Goal: Task Accomplishment & Management: Use online tool/utility

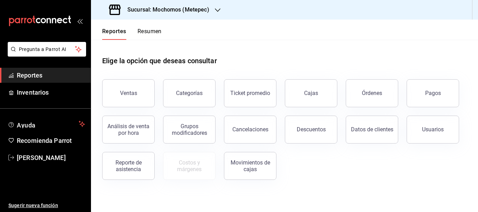
click at [144, 92] on button "Ventas" at bounding box center [128, 93] width 53 height 28
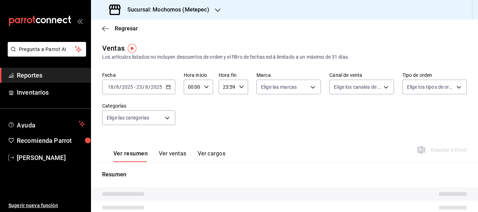
type input "PARROT,UBER_EATS,RAPPI,DIDI_FOOD,ONLINE"
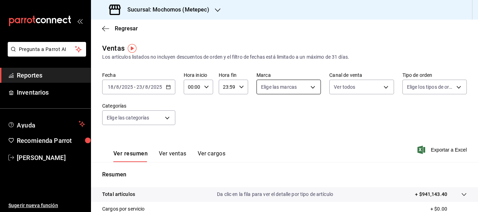
click at [264, 86] on body "Pregunta a Parrot AI Reportes Inventarios Ayuda Recomienda Parrot [PERSON_NAME]…" at bounding box center [239, 106] width 478 height 212
click at [263, 113] on input "checkbox" at bounding box center [262, 114] width 6 height 6
checkbox input "true"
type input "2365f74e-aa6b-4392-bdf2-72765591bddf"
checkbox input "true"
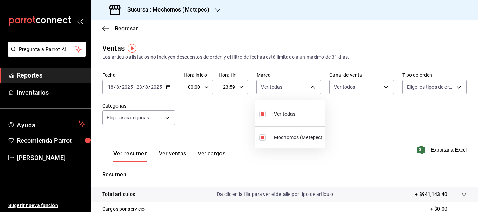
click at [370, 88] on div at bounding box center [239, 106] width 478 height 212
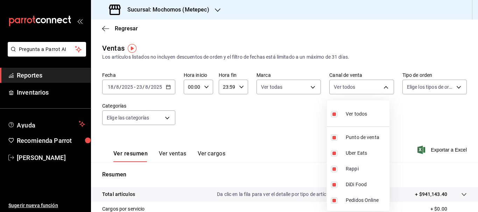
click at [370, 88] on body "Pregunta a Parrot AI Reportes Inventarios Ayuda Recomienda Parrot [PERSON_NAME]…" at bounding box center [239, 106] width 478 height 212
click at [431, 90] on div at bounding box center [239, 106] width 478 height 212
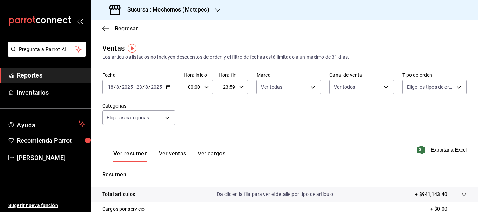
click at [431, 90] on body "Pregunta a Parrot AI Reportes Inventarios Ayuda Recomienda Parrot [PERSON_NAME]…" at bounding box center [239, 106] width 478 height 212
click at [406, 117] on input "checkbox" at bounding box center [406, 114] width 6 height 6
checkbox input "true"
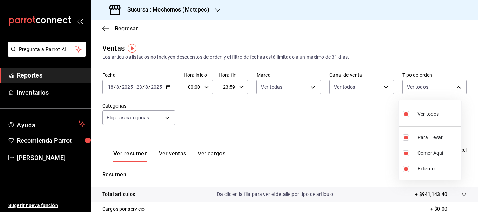
type input "3a236ed8-2e24-47ca-8e59-ead494492482,da8509e8-5fca-4f62-958e-973104937870,EXTER…"
checkbox input "true"
click at [133, 118] on div at bounding box center [239, 106] width 478 height 212
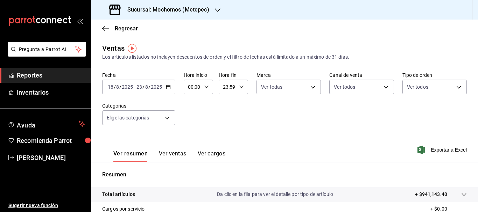
click at [133, 118] on body "Pregunta a Parrot AI Reportes Inventarios Ayuda Recomienda Parrot [PERSON_NAME]…" at bounding box center [239, 106] width 478 height 212
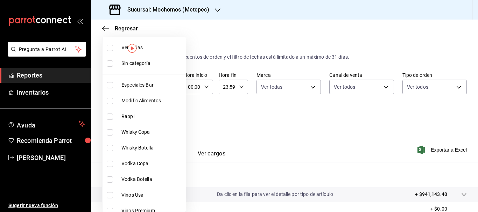
click at [109, 64] on input "checkbox" at bounding box center [110, 64] width 6 height 6
checkbox input "true"
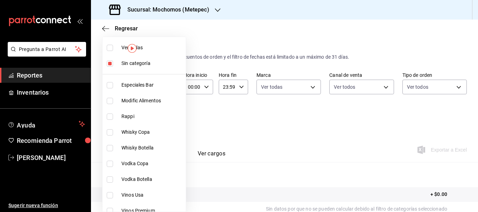
click at [110, 47] on input "checkbox" at bounding box center [110, 48] width 6 height 6
checkbox input "true"
type input "c9cbc288-c827-488d-81f5-370afefb1912,46081463-7037-4dd2-a9ab-e56ff6a8fa7c,bf958…"
checkbox input "true"
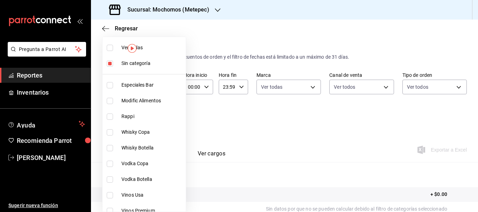
checkbox input "true"
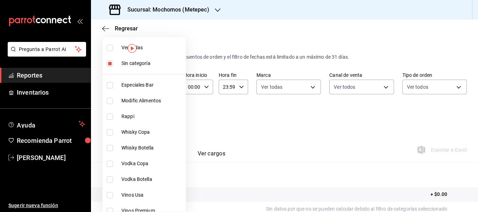
checkbox input "true"
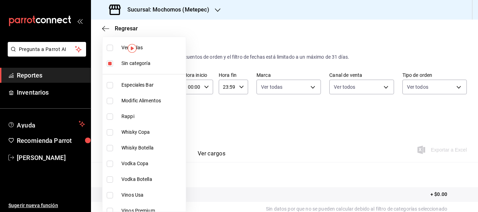
checkbox input "true"
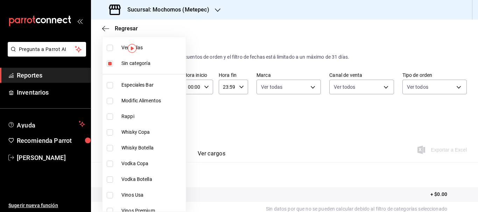
checkbox input "true"
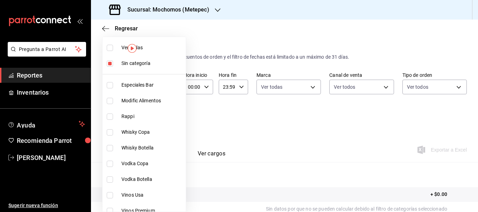
checkbox input "true"
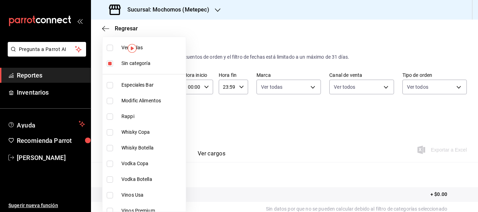
checkbox input "true"
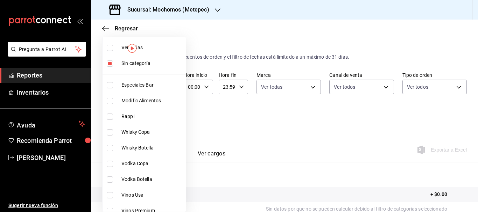
checkbox input "true"
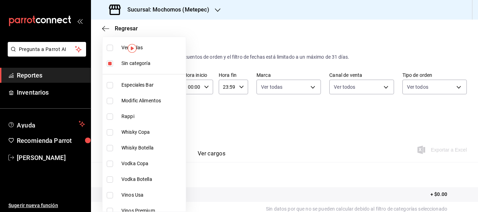
checkbox input "true"
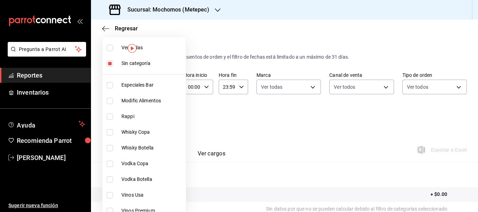
checkbox input "true"
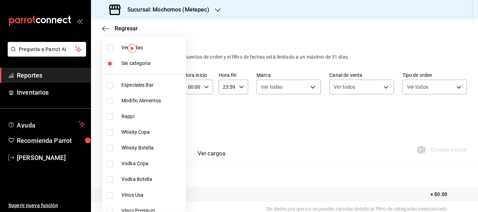
checkbox input "true"
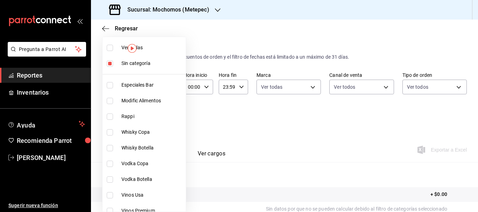
checkbox input "true"
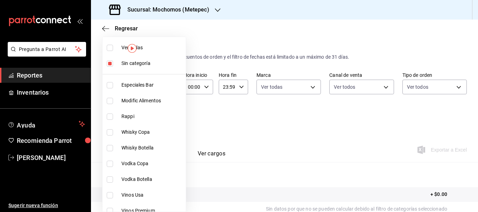
checkbox input "true"
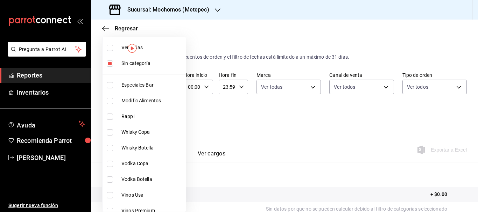
checkbox input "true"
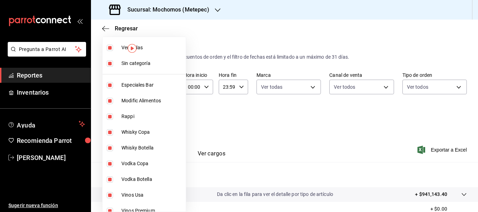
click at [216, 123] on div at bounding box center [239, 106] width 478 height 212
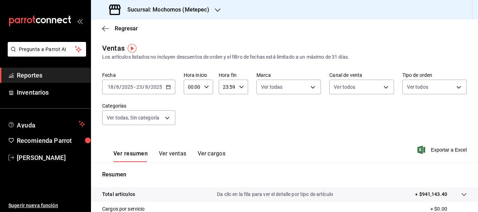
click at [110, 86] on input "18" at bounding box center [110, 87] width 6 height 6
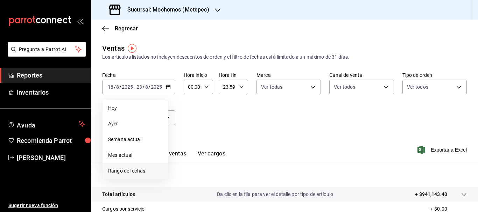
click at [124, 171] on span "Rango de fechas" at bounding box center [135, 171] width 54 height 7
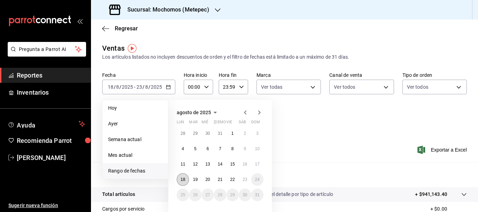
click at [183, 183] on button "18" at bounding box center [183, 180] width 12 height 13
click at [249, 179] on button "23" at bounding box center [245, 180] width 12 height 13
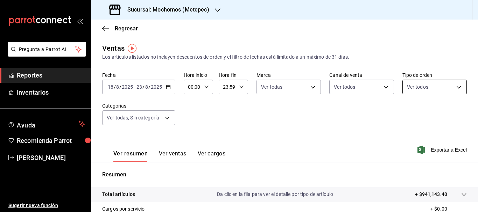
click at [418, 90] on body "Pregunta a Parrot AI Reportes Inventarios Ayuda Recomienda Parrot [PERSON_NAME]…" at bounding box center [239, 106] width 478 height 212
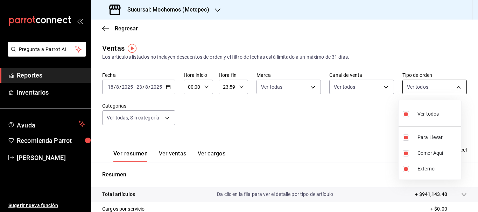
click at [418, 90] on div at bounding box center [239, 106] width 478 height 212
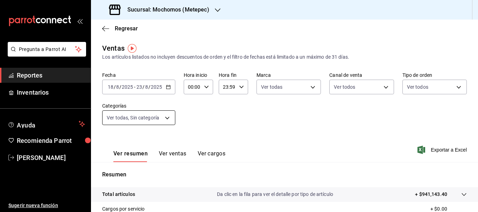
click at [142, 121] on body "Pregunta a Parrot AI Reportes Inventarios Ayuda Recomienda Parrot [PERSON_NAME]…" at bounding box center [239, 106] width 478 height 212
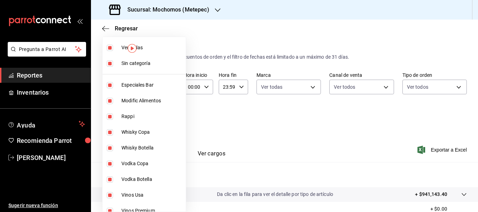
click at [282, 90] on div at bounding box center [239, 106] width 478 height 212
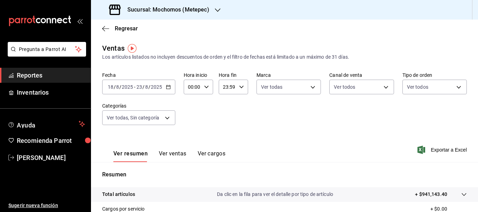
click at [282, 90] on div "Ver todas Sin categoría Especiales Bar Modific Alimentos Rappi Whisky Copa Whis…" at bounding box center [239, 106] width 478 height 212
click at [282, 90] on body "Pregunta a Parrot AI Reportes Inventarios Ayuda Recomienda Parrot [PERSON_NAME]…" at bounding box center [239, 106] width 478 height 212
click at [332, 86] on div at bounding box center [239, 106] width 478 height 212
click at [332, 86] on body "Pregunta a Parrot AI Reportes Inventarios Ayuda Recomienda Parrot [PERSON_NAME]…" at bounding box center [239, 106] width 478 height 212
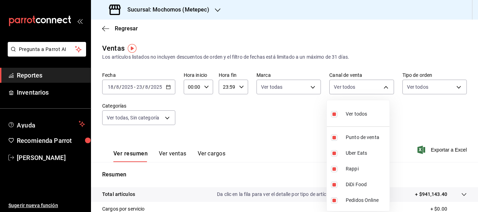
click at [438, 149] on div at bounding box center [239, 106] width 478 height 212
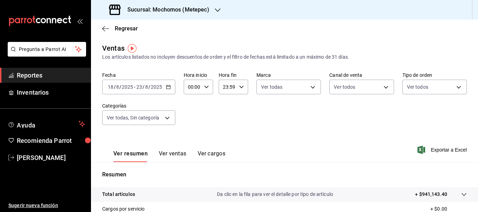
click at [438, 149] on span "Exportar a Excel" at bounding box center [443, 150] width 48 height 8
